Goal: Navigation & Orientation: Find specific page/section

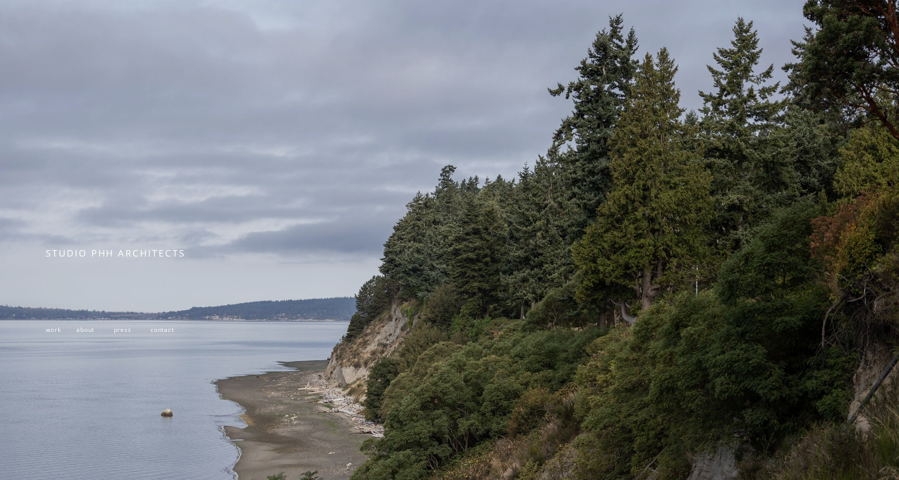
click at [156, 331] on span "contact" at bounding box center [163, 329] width 24 height 8
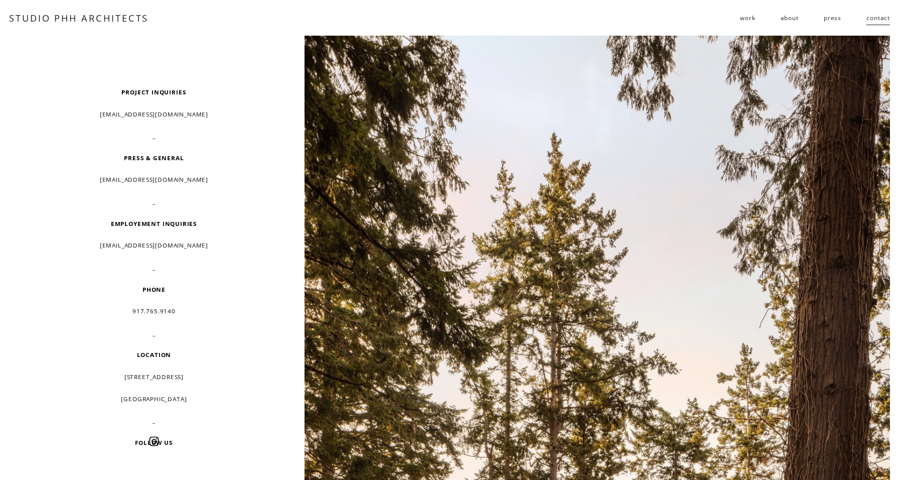
click at [755, 19] on span "work" at bounding box center [747, 18] width 15 height 15
click at [0, 0] on span "public" at bounding box center [0, 0] width 0 height 0
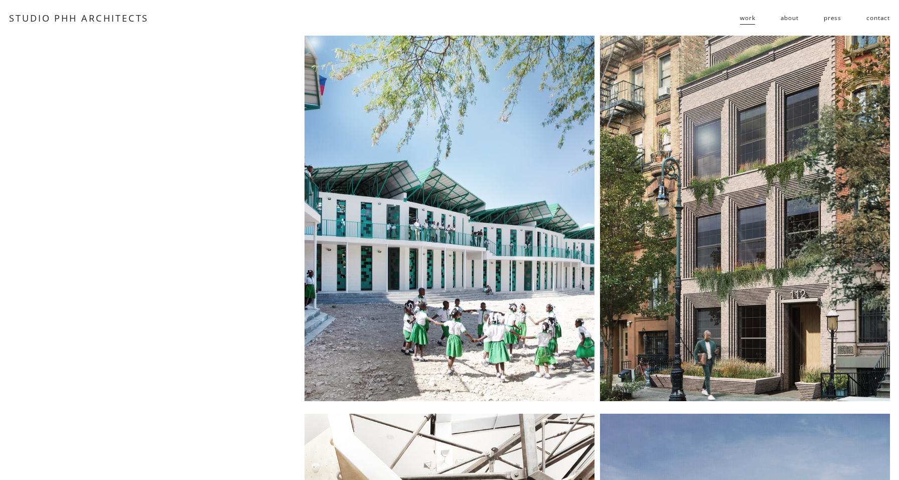
click at [0, 0] on span "residential" at bounding box center [0, 0] width 0 height 0
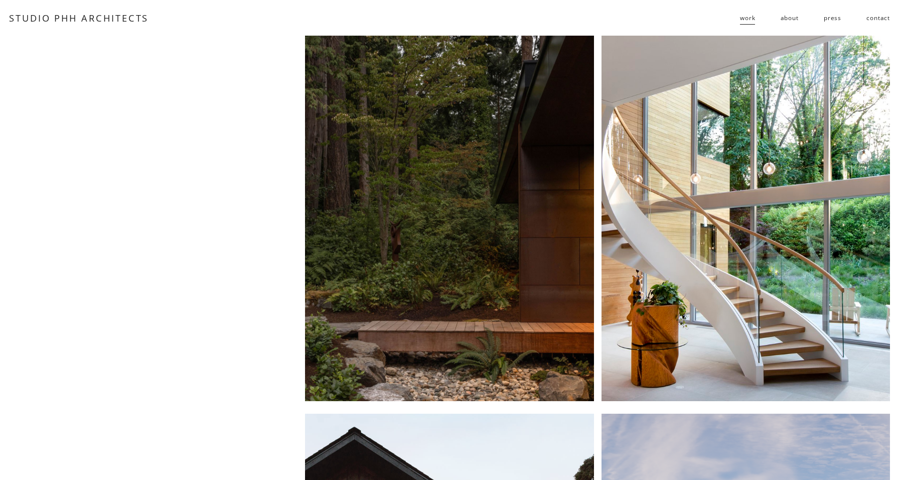
click at [127, 20] on link "STUDIO PHH ARCHITECTS" at bounding box center [79, 18] width 140 height 13
